Goal: Find specific page/section: Find specific page/section

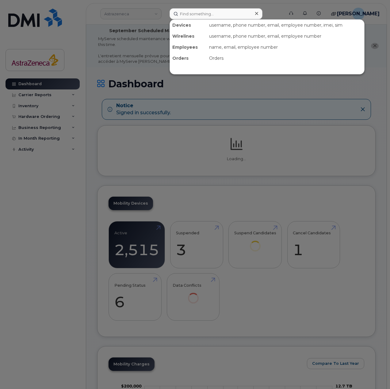
type input "SCTASK1436681"
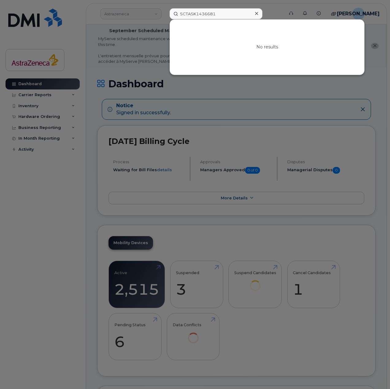
drag, startPoint x: 190, startPoint y: 12, endPoint x: 125, endPoint y: 7, distance: 64.9
click at [165, 8] on div "SCTASK1436681 No results" at bounding box center [225, 13] width 120 height 11
click at [311, 115] on div at bounding box center [195, 194] width 390 height 389
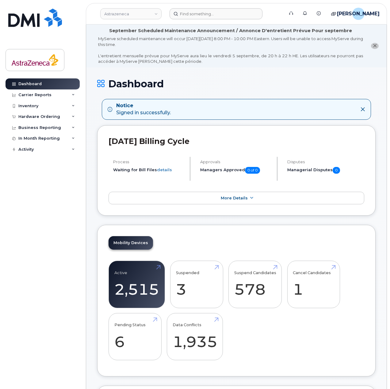
click at [223, 4] on header "Astrazeneca Support Alerts Knowledge Base Quicklinks Suspend / Cancel Device Ch…" at bounding box center [236, 13] width 301 height 21
click at [224, 12] on input at bounding box center [216, 13] width 93 height 11
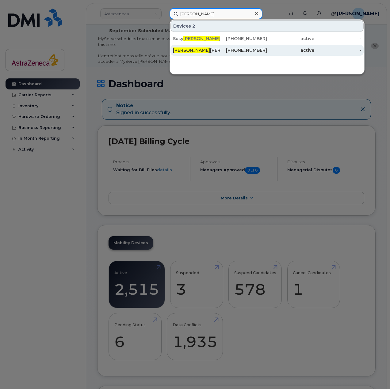
type input "felix"
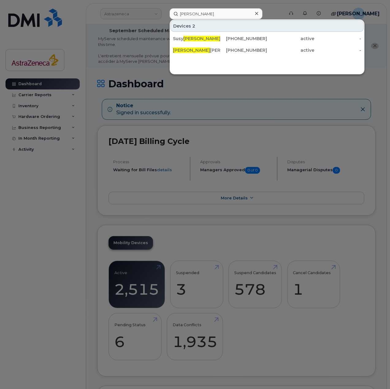
drag, startPoint x: 264, startPoint y: 52, endPoint x: 263, endPoint y: 58, distance: 6.8
click at [264, 52] on div "[PHONE_NUMBER]" at bounding box center [243, 50] width 47 height 6
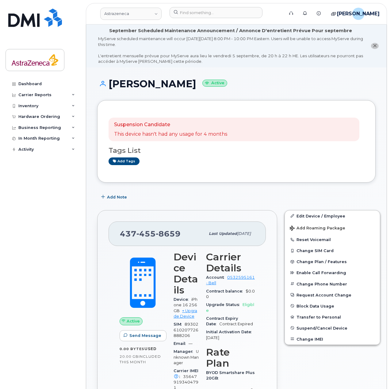
drag, startPoint x: 138, startPoint y: 83, endPoint x: 203, endPoint y: 81, distance: 65.1
click at [203, 81] on h1 "Felix Janvier Crete Active" at bounding box center [236, 84] width 278 height 11
copy h1 "Janvier Crete"
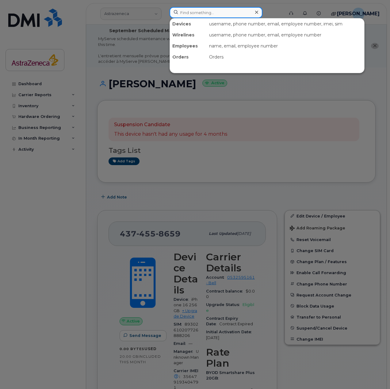
click at [196, 14] on input at bounding box center [216, 12] width 93 height 11
paste input "- Elena Zotova"
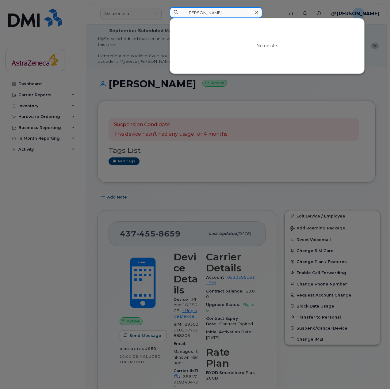
click at [187, 13] on input "- Elena Zotova" at bounding box center [216, 12] width 93 height 11
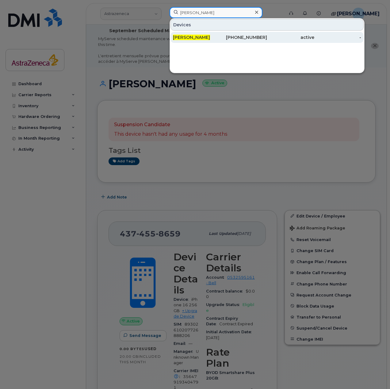
type input "Elena Zotova"
click at [229, 37] on div "437-455-9283" at bounding box center [243, 37] width 47 height 6
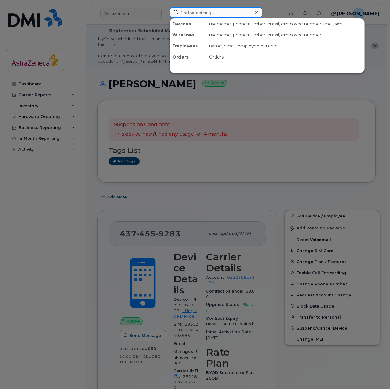
click at [199, 16] on input at bounding box center [216, 12] width 93 height 11
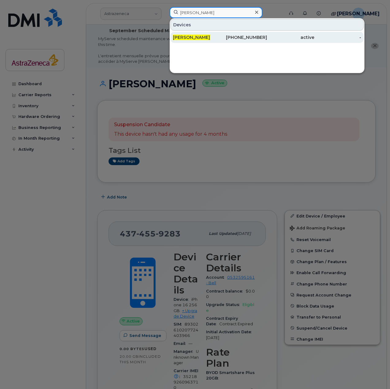
type input "Chan Gao"
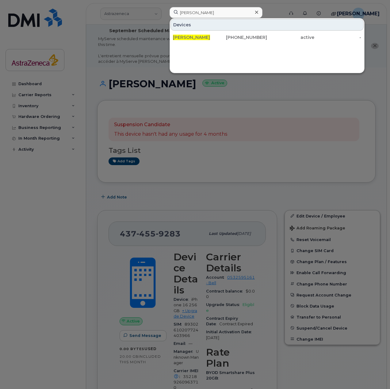
drag, startPoint x: 211, startPoint y: 40, endPoint x: 230, endPoint y: 60, distance: 27.5
click at [211, 40] on div "Chan Gao" at bounding box center [196, 37] width 47 height 6
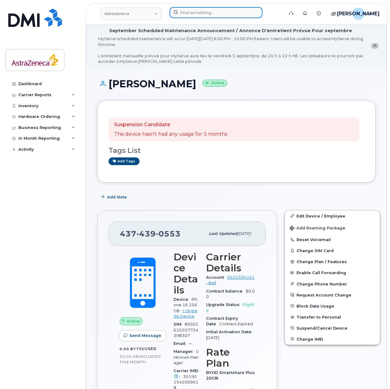
click at [200, 12] on input at bounding box center [216, 12] width 93 height 11
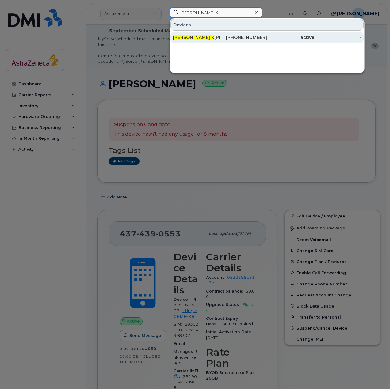
type input "Rohil K"
click at [198, 40] on div "Rohil K hanna" at bounding box center [196, 37] width 47 height 6
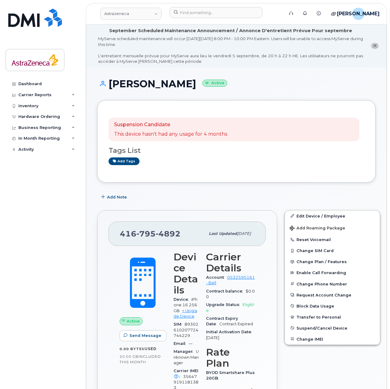
click at [213, 33] on div "September Scheduled Maintenance Announcement / Annonce D'entretient Prévue Pour…" at bounding box center [230, 31] width 243 height 6
click at [207, 14] on input at bounding box center [216, 12] width 93 height 11
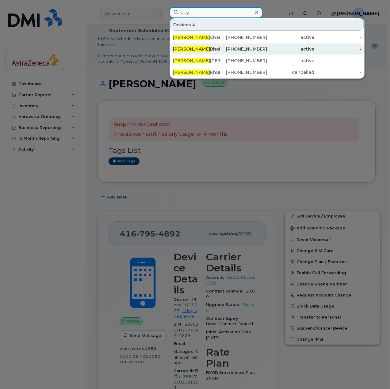
type input "vijay"
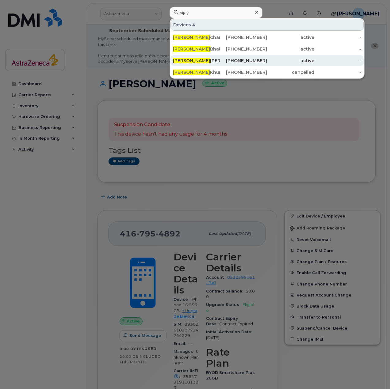
drag, startPoint x: 225, startPoint y: 49, endPoint x: 224, endPoint y: 57, distance: 7.7
click at [225, 49] on div "416-700-5628" at bounding box center [243, 49] width 47 height 6
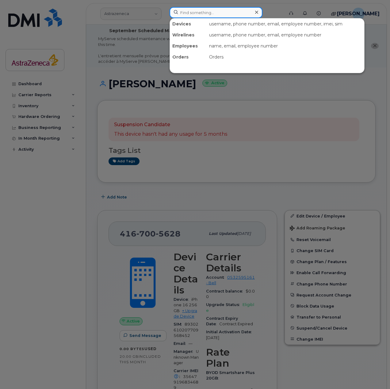
click at [233, 14] on input at bounding box center [216, 12] width 93 height 11
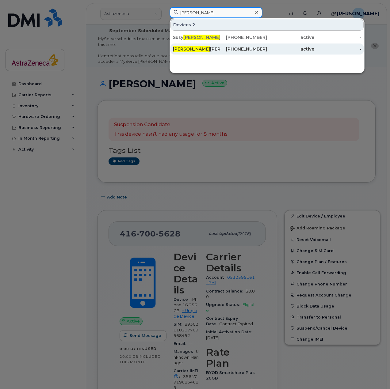
type input "felix"
click at [229, 50] on div "437-455-8659" at bounding box center [243, 49] width 47 height 6
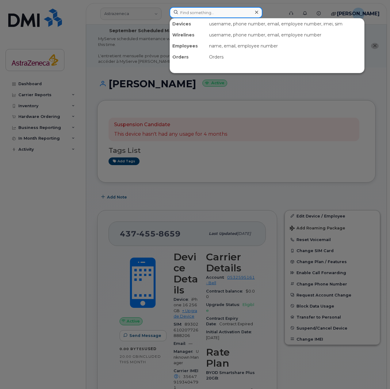
click at [187, 10] on input at bounding box center [216, 12] width 93 height 11
paste input "Farès"
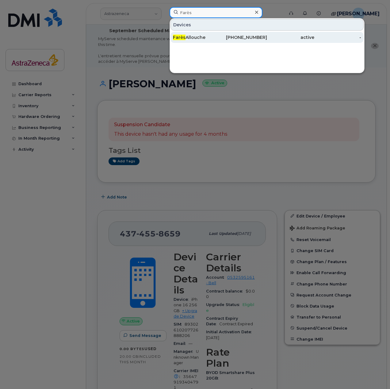
type input "Farès"
click at [213, 36] on div "[PERSON_NAME]" at bounding box center [196, 37] width 47 height 6
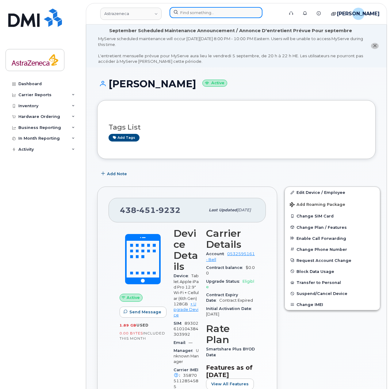
click at [208, 16] on input at bounding box center [216, 12] width 93 height 11
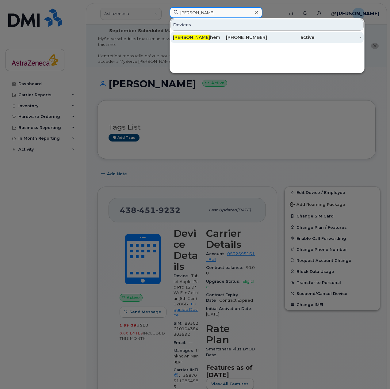
type input "Harsha S"
click at [200, 36] on div "Harsha S hembekar" at bounding box center [196, 37] width 47 height 6
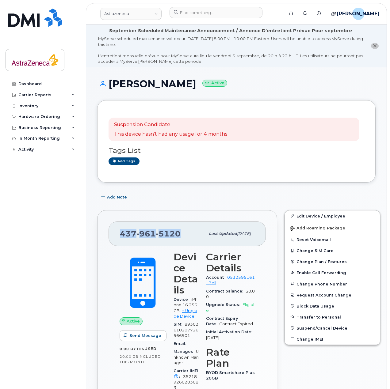
drag, startPoint x: 187, startPoint y: 236, endPoint x: 119, endPoint y: 233, distance: 67.5
click at [119, 233] on div "[PHONE_NUMBER] Last updated [DATE]" at bounding box center [187, 234] width 157 height 25
copy span "[PHONE_NUMBER]"
click at [198, 11] on input at bounding box center [216, 12] width 93 height 11
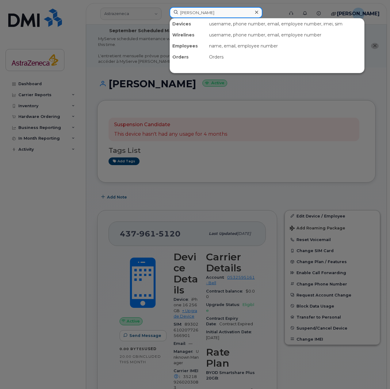
type input "[PERSON_NAME]"
